Goal: Download file/media

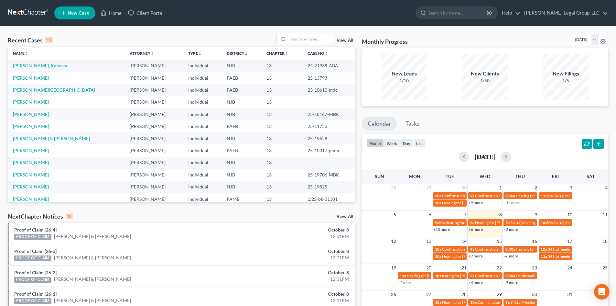
click at [37, 89] on link "[PERSON_NAME][GEOGRAPHIC_DATA]" at bounding box center [54, 89] width 82 height 5
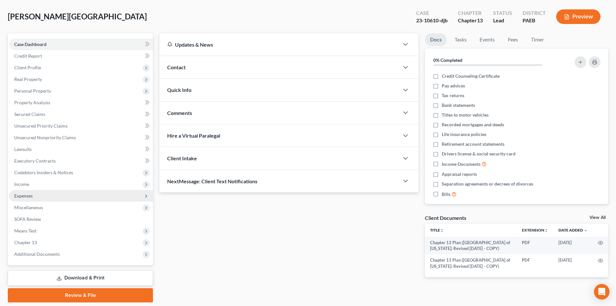
scroll to position [50, 0]
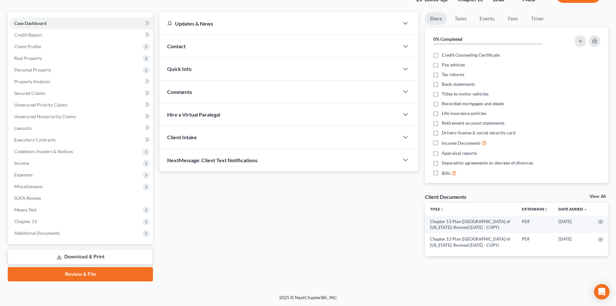
click at [103, 257] on link "Download & Print" at bounding box center [80, 256] width 145 height 15
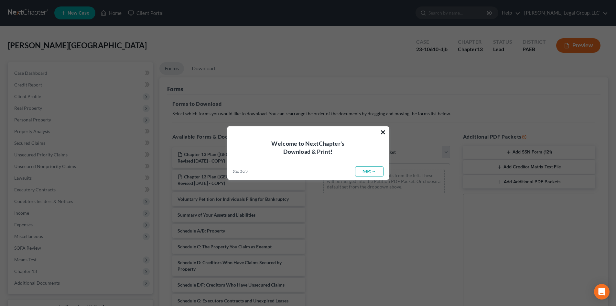
click at [384, 135] on button "×" at bounding box center [383, 132] width 6 height 10
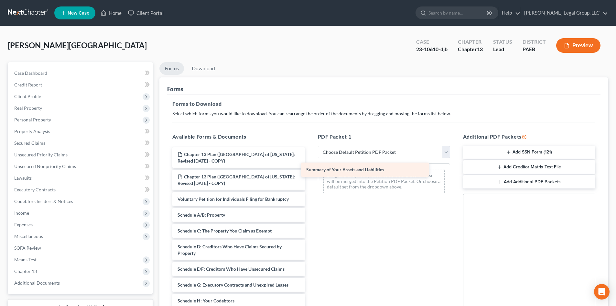
drag, startPoint x: 268, startPoint y: 216, endPoint x: 396, endPoint y: 171, distance: 136.4
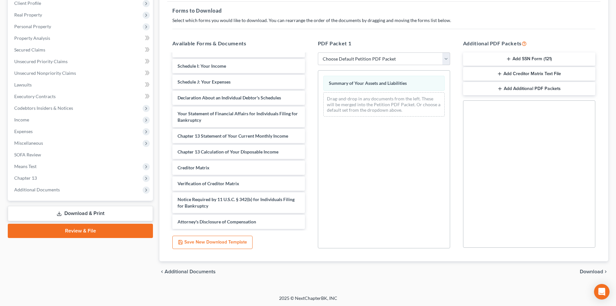
scroll to position [94, 0]
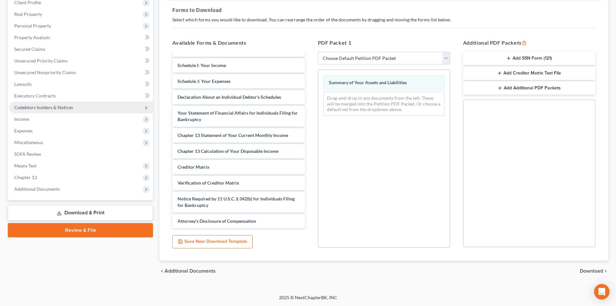
click at [46, 113] on span "Codebtors Insiders & Notices" at bounding box center [81, 108] width 144 height 12
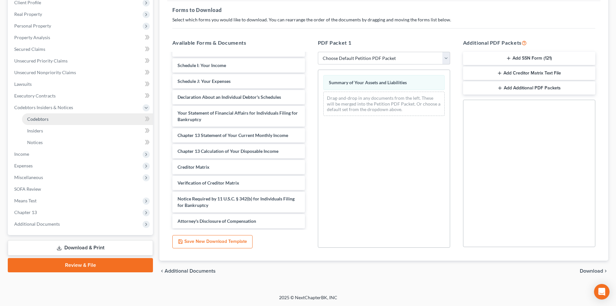
click at [50, 122] on link "Codebtors" at bounding box center [87, 119] width 131 height 12
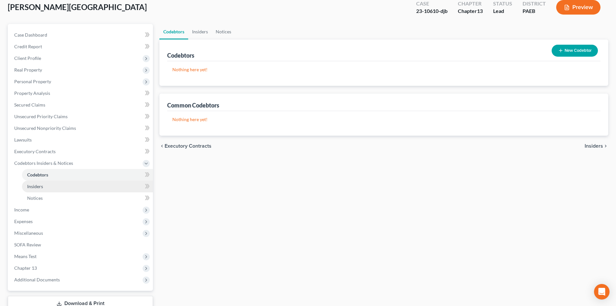
scroll to position [85, 0]
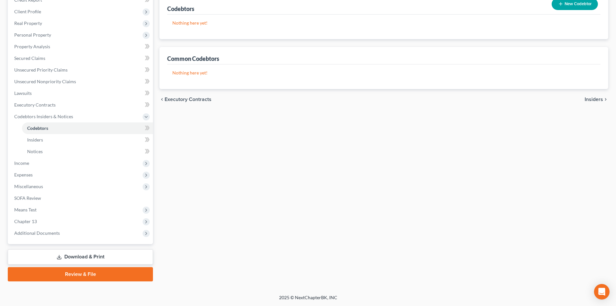
click at [97, 255] on link "Download & Print" at bounding box center [80, 256] width 145 height 15
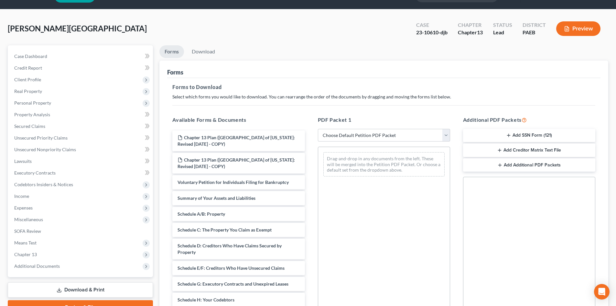
scroll to position [32, 0]
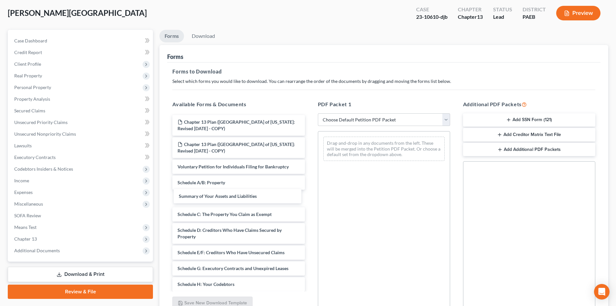
drag, startPoint x: 244, startPoint y: 179, endPoint x: 325, endPoint y: 147, distance: 86.6
click at [245, 191] on div "Summary of Your Assets and Liabilities Chapter 13 Plan ([GEOGRAPHIC_DATA] of [U…" at bounding box center [238, 289] width 143 height 348
click at [376, 118] on select "Choose Default Petition PDF Packet Complete Bankruptcy Petition (all forms and …" at bounding box center [384, 119] width 132 height 13
select select "2"
click at [318, 113] on select "Choose Default Petition PDF Packet Complete Bankruptcy Petition (all forms and …" at bounding box center [384, 119] width 132 height 13
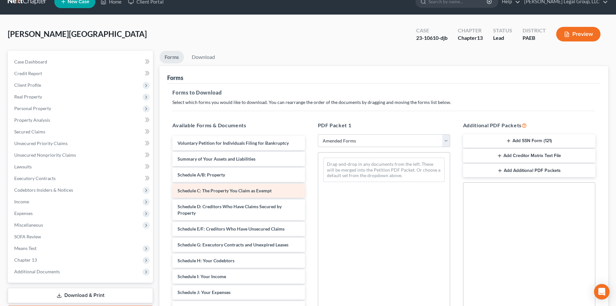
scroll to position [0, 0]
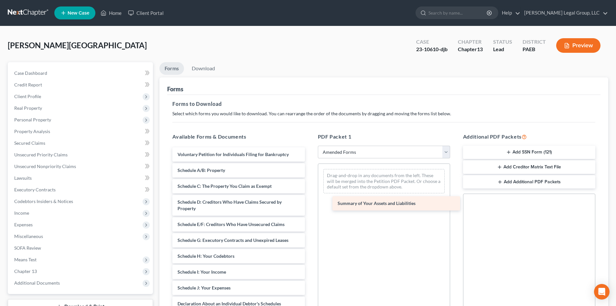
drag, startPoint x: 240, startPoint y: 169, endPoint x: 399, endPoint y: 182, distance: 159.3
click at [310, 184] on div "Summary of Your Assets and Liabilities Voluntary Petition for Individuals Filin…" at bounding box center [238, 290] width 143 height 287
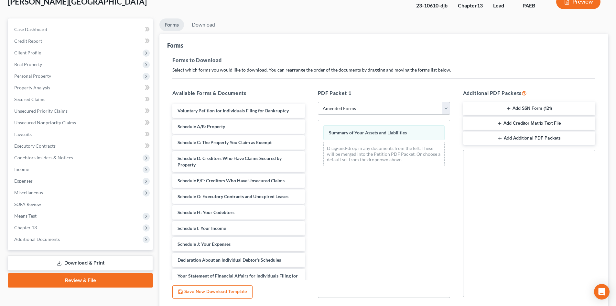
scroll to position [94, 0]
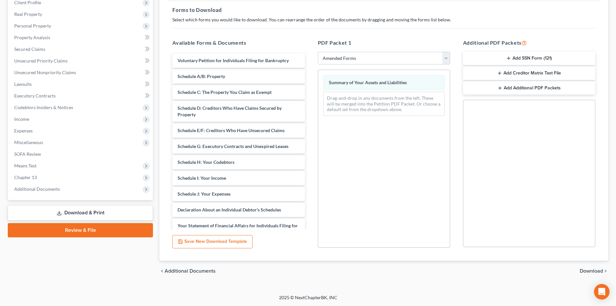
click at [591, 268] on span "Download" at bounding box center [591, 270] width 23 height 5
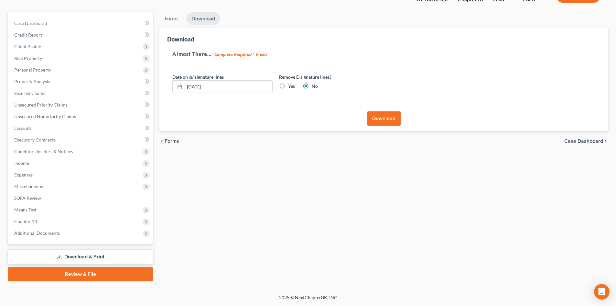
click at [378, 121] on button "Download" at bounding box center [384, 118] width 34 height 14
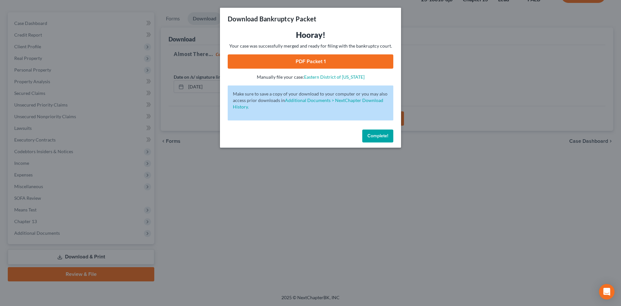
click at [303, 60] on link "PDF Packet 1" at bounding box center [311, 61] width 166 height 14
click at [123, 92] on div "Download Bankruptcy Packet Hooray! Your case was successfully merged and ready …" at bounding box center [310, 153] width 621 height 306
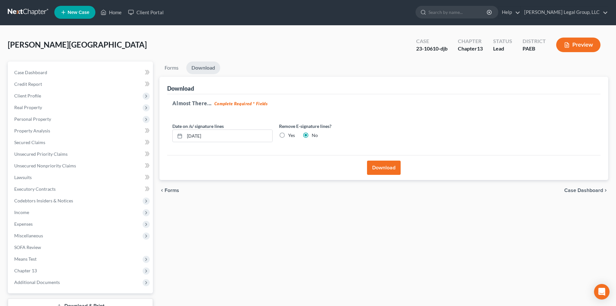
scroll to position [0, 0]
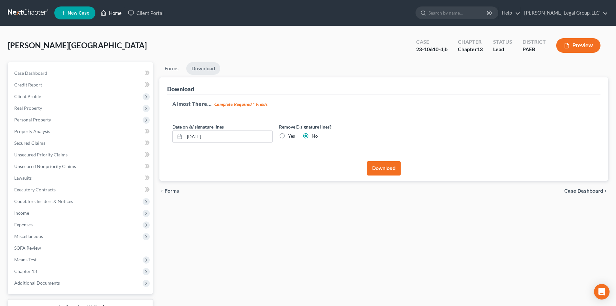
click at [117, 11] on link "Home" at bounding box center [110, 13] width 27 height 12
